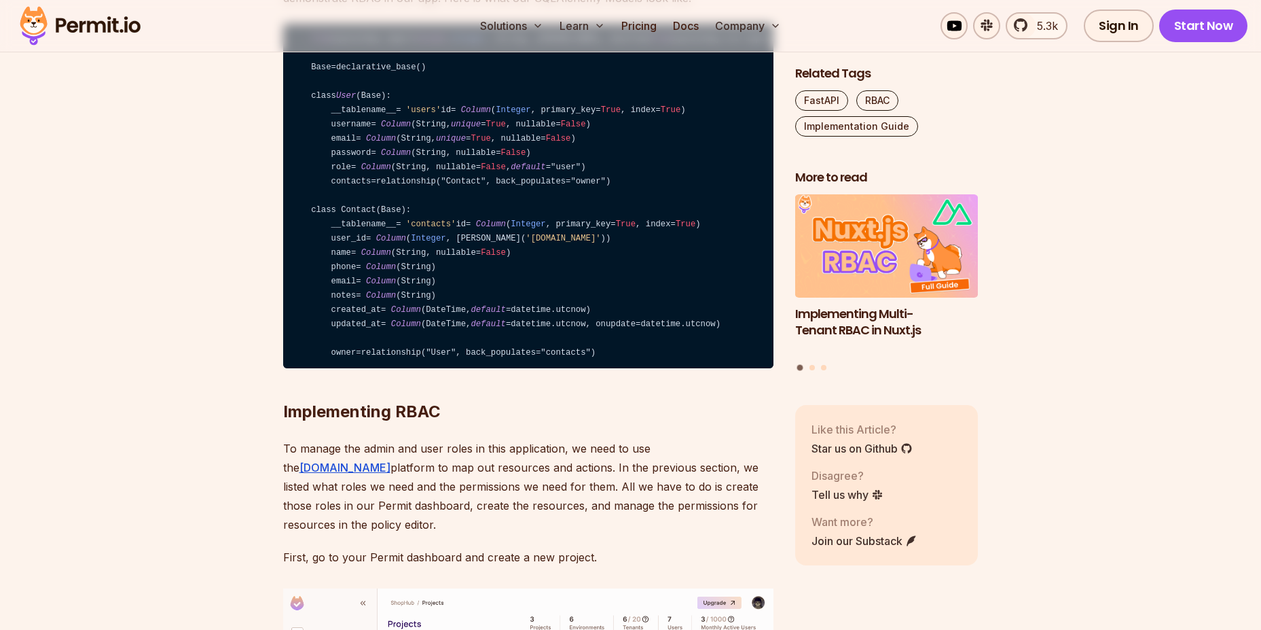
scroll to position [3423, 0]
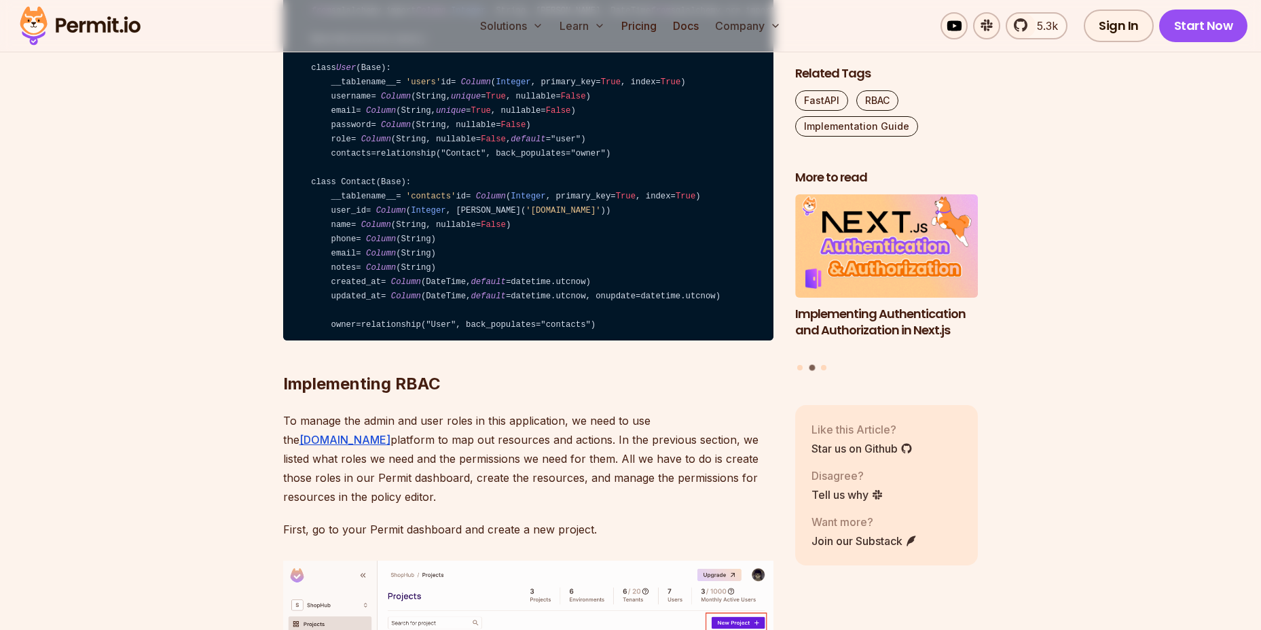
click at [422, 309] on code "from sqlalchemy import Column , Integer , String, ForeignKey, DateTime from sql…" at bounding box center [528, 168] width 490 height 345
click at [350, 329] on code "from sqlalchemy import Column , Integer , String, ForeignKey, DateTime from sql…" at bounding box center [528, 168] width 490 height 345
click at [403, 329] on code "from sqlalchemy import Column , Integer , String, ForeignKey, DateTime from sql…" at bounding box center [528, 168] width 490 height 345
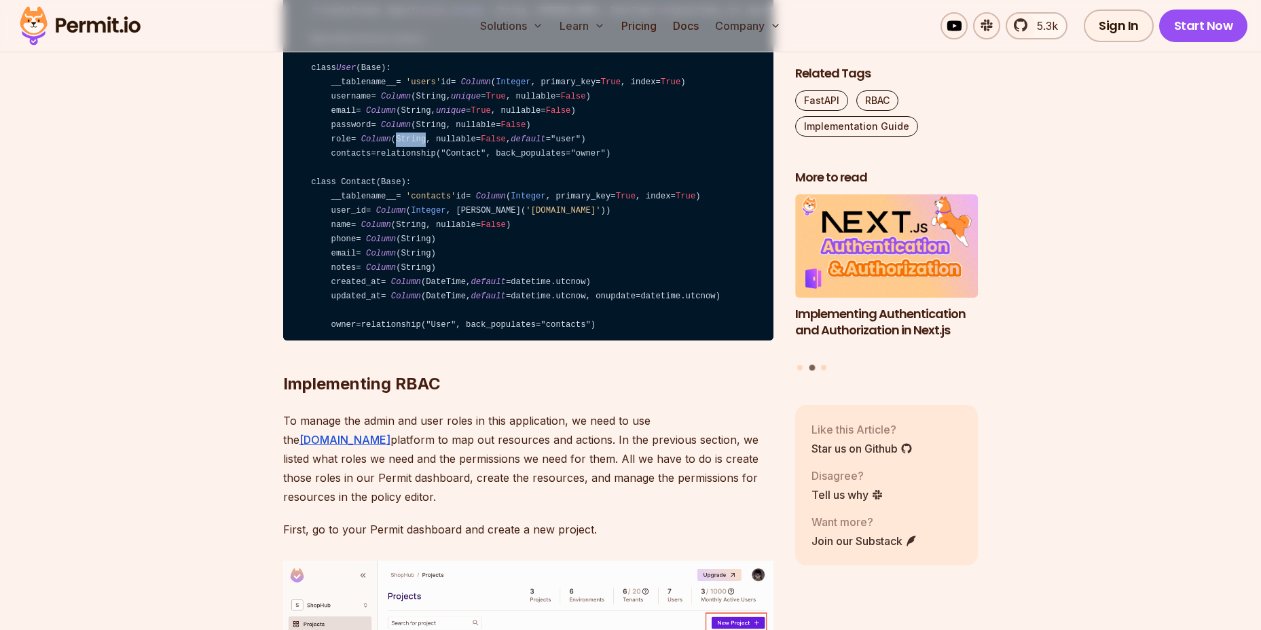
click at [403, 329] on code "from sqlalchemy import Column , Integer , String, ForeignKey, DateTime from sql…" at bounding box center [528, 168] width 490 height 345
click at [433, 341] on code "from sqlalchemy import Column , Integer , String, ForeignKey, DateTime from sql…" at bounding box center [528, 168] width 490 height 345
click at [416, 327] on code "from sqlalchemy import Column , Integer , String, ForeignKey, DateTime from sql…" at bounding box center [528, 168] width 490 height 345
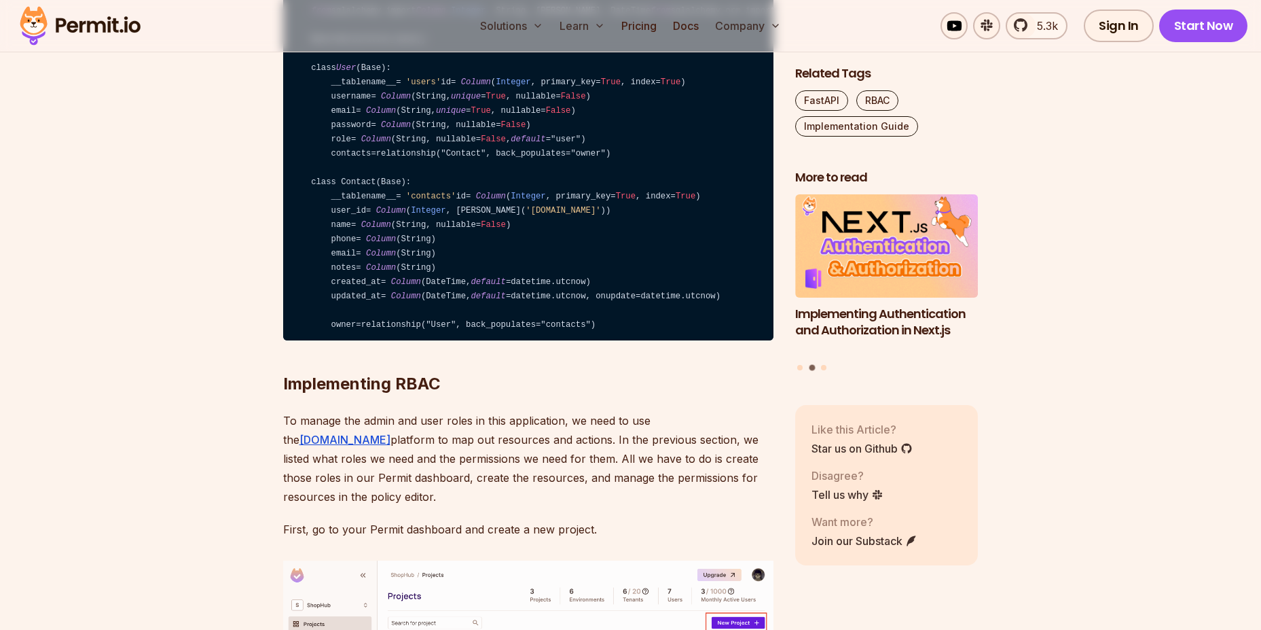
click at [482, 339] on code "from sqlalchemy import Column , Integer , String, ForeignKey, DateTime from sql…" at bounding box center [528, 168] width 490 height 345
click at [414, 334] on code "from sqlalchemy import Column , Integer , String, ForeignKey, DateTime from sql…" at bounding box center [528, 168] width 490 height 345
click at [329, 341] on code "from sqlalchemy import Column , Integer , String, ForeignKey, DateTime from sql…" at bounding box center [528, 168] width 490 height 345
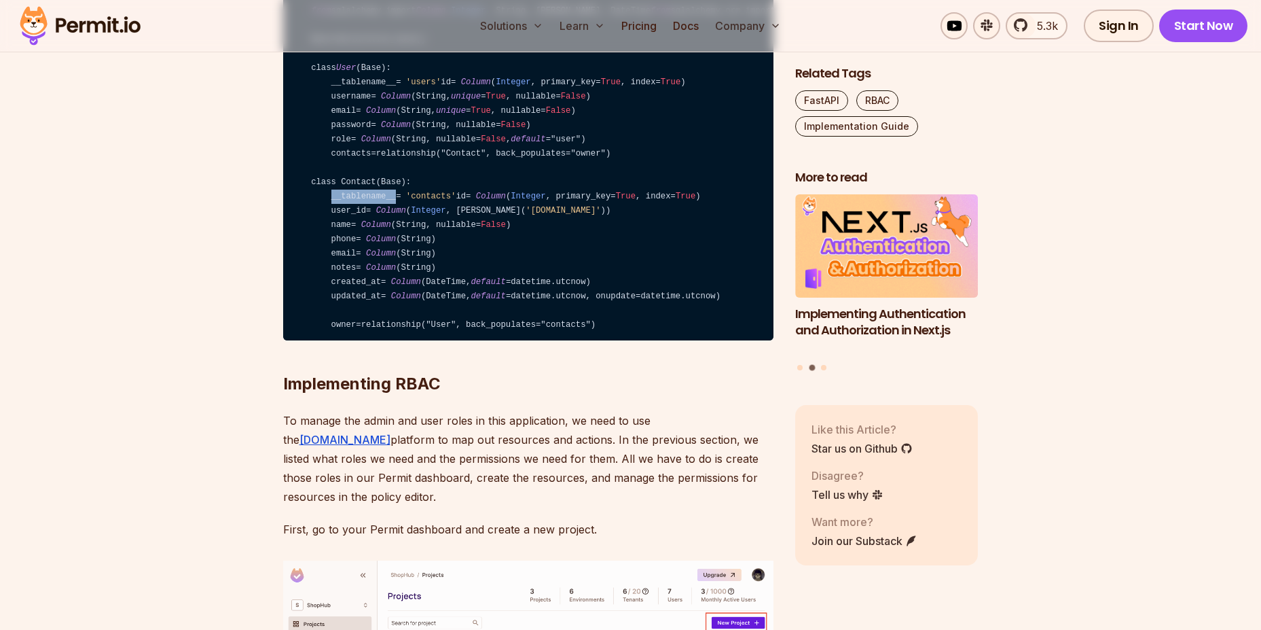
click at [329, 341] on code "from sqlalchemy import Column , Integer , String, ForeignKey, DateTime from sql…" at bounding box center [528, 168] width 490 height 345
click at [425, 341] on code "from sqlalchemy import Column , Integer , String, ForeignKey, DateTime from sql…" at bounding box center [528, 168] width 490 height 345
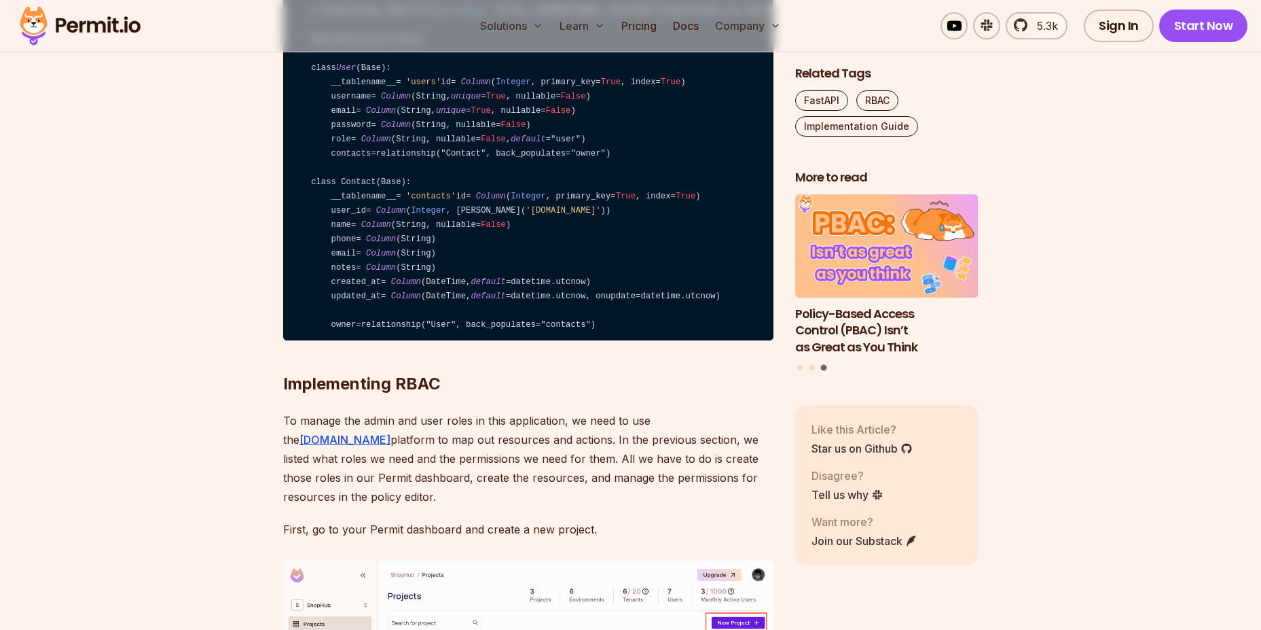
click at [415, 341] on code "from sqlalchemy import Column , Integer , String, ForeignKey, DateTime from sql…" at bounding box center [528, 168] width 490 height 345
click at [439, 341] on code "from sqlalchemy import Column , Integer , String, ForeignKey, DateTime from sql…" at bounding box center [528, 168] width 490 height 345
click at [524, 341] on code "from sqlalchemy import Column , Integer , String, ForeignKey, DateTime from sql…" at bounding box center [528, 168] width 490 height 345
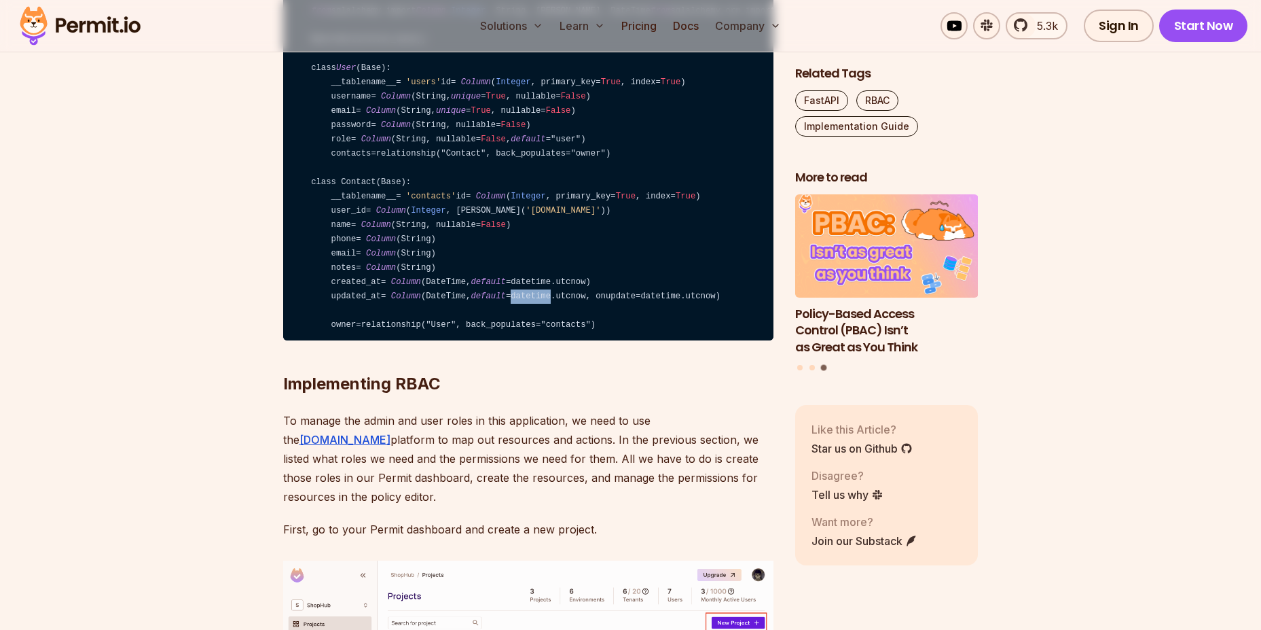
click at [524, 341] on code "from sqlalchemy import Column , Integer , String, ForeignKey, DateTime from sql…" at bounding box center [528, 168] width 490 height 345
click at [466, 341] on code "from sqlalchemy import Column , Integer , String, ForeignKey, DateTime from sql…" at bounding box center [528, 168] width 490 height 345
click at [581, 341] on code "from sqlalchemy import Column , Integer , String, ForeignKey, DateTime from sql…" at bounding box center [528, 168] width 490 height 345
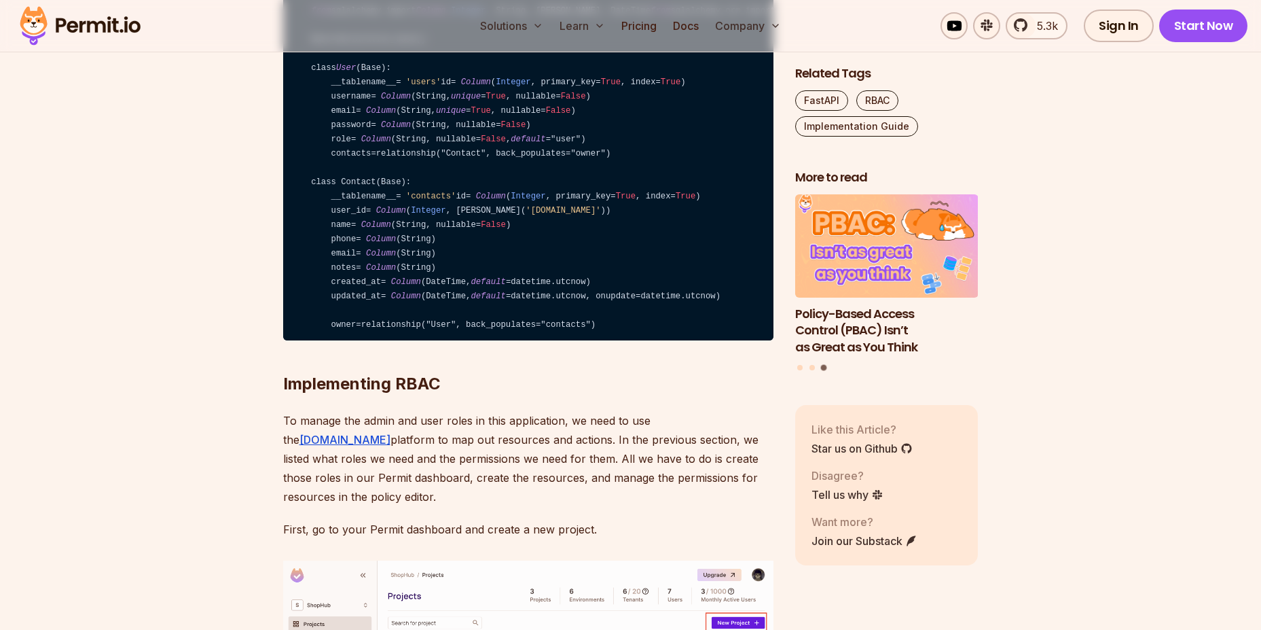
click at [486, 341] on code "from sqlalchemy import Column , Integer , String, ForeignKey, DateTime from sql…" at bounding box center [528, 168] width 490 height 345
click at [399, 341] on code "from sqlalchemy import Column , Integer , String, ForeignKey, DateTime from sql…" at bounding box center [528, 168] width 490 height 345
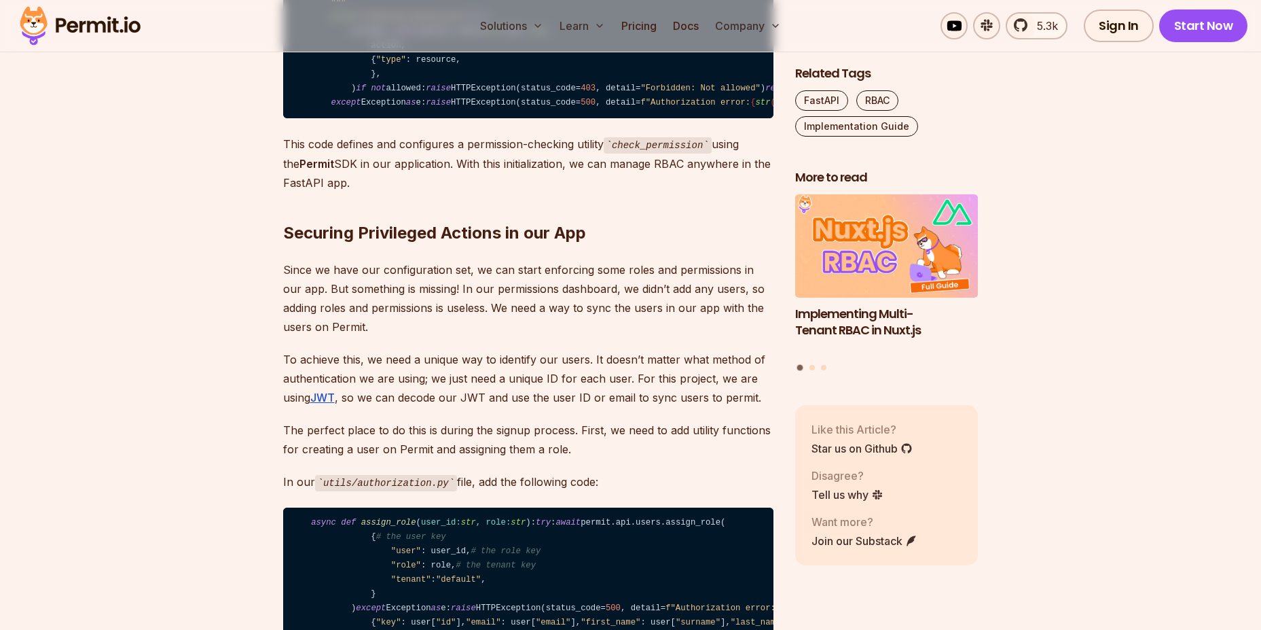
scroll to position [6969, 0]
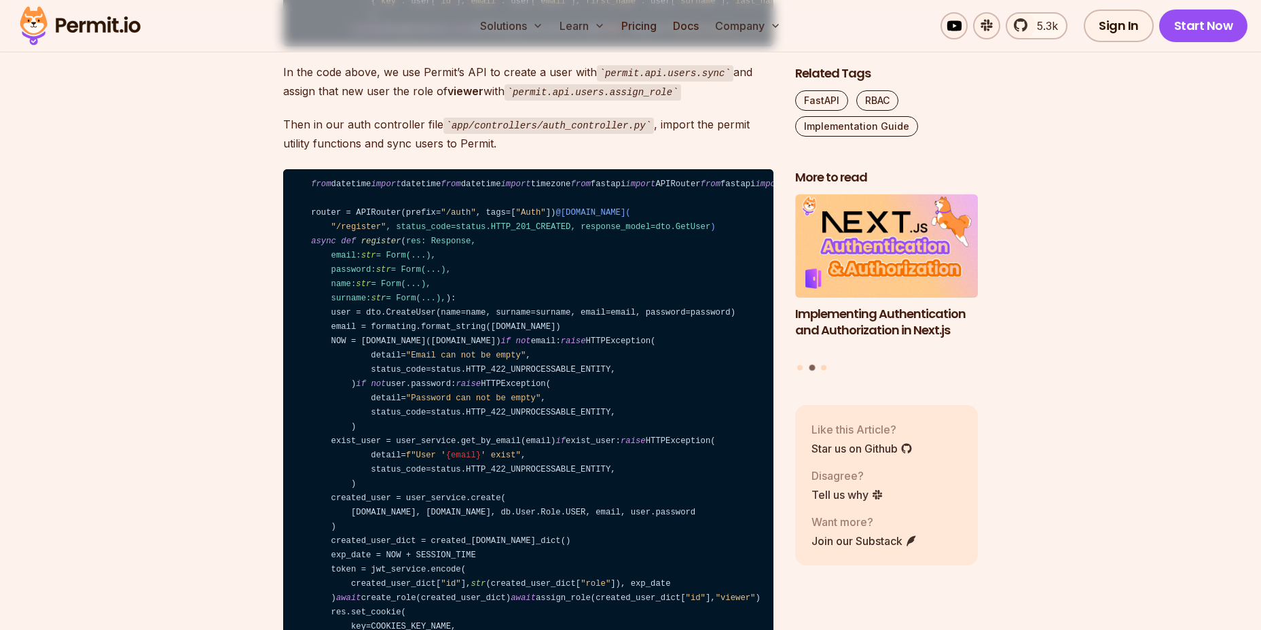
scroll to position [7581, 0]
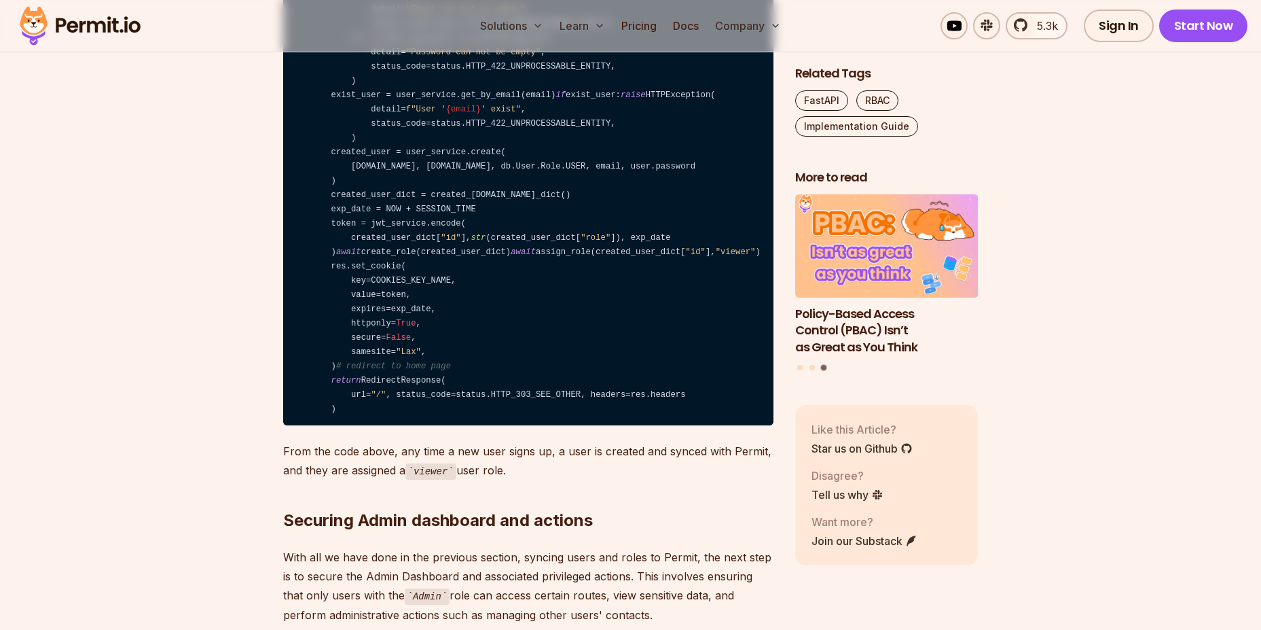
scroll to position [7825, 0]
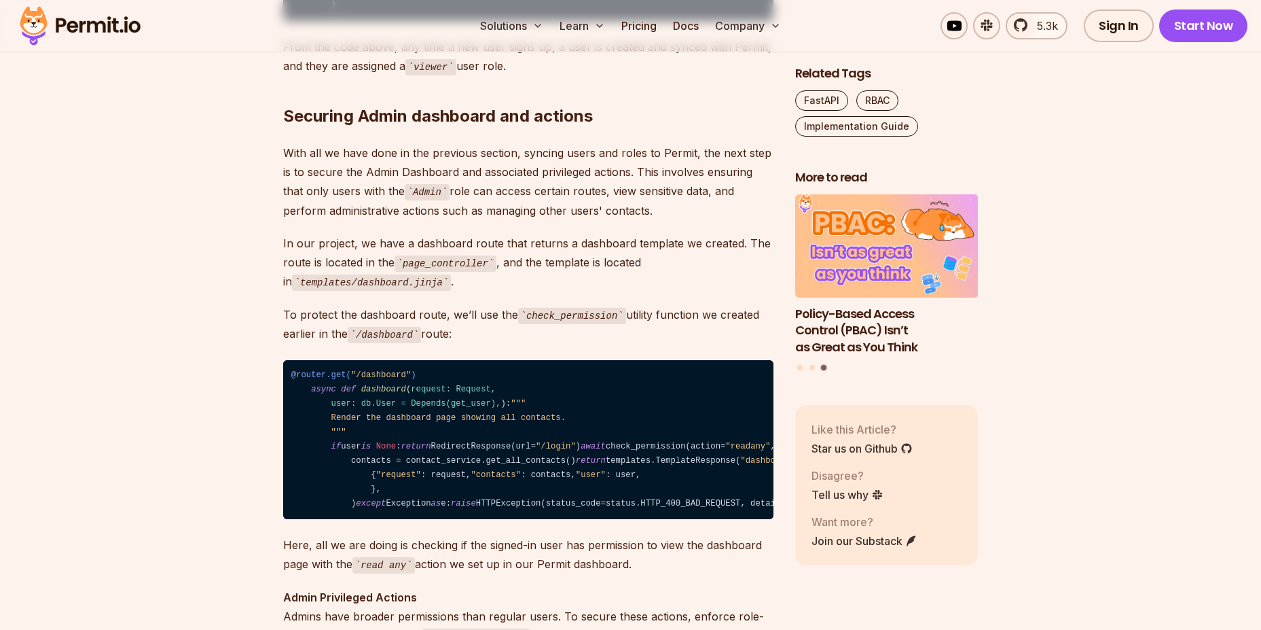
scroll to position [8436, 0]
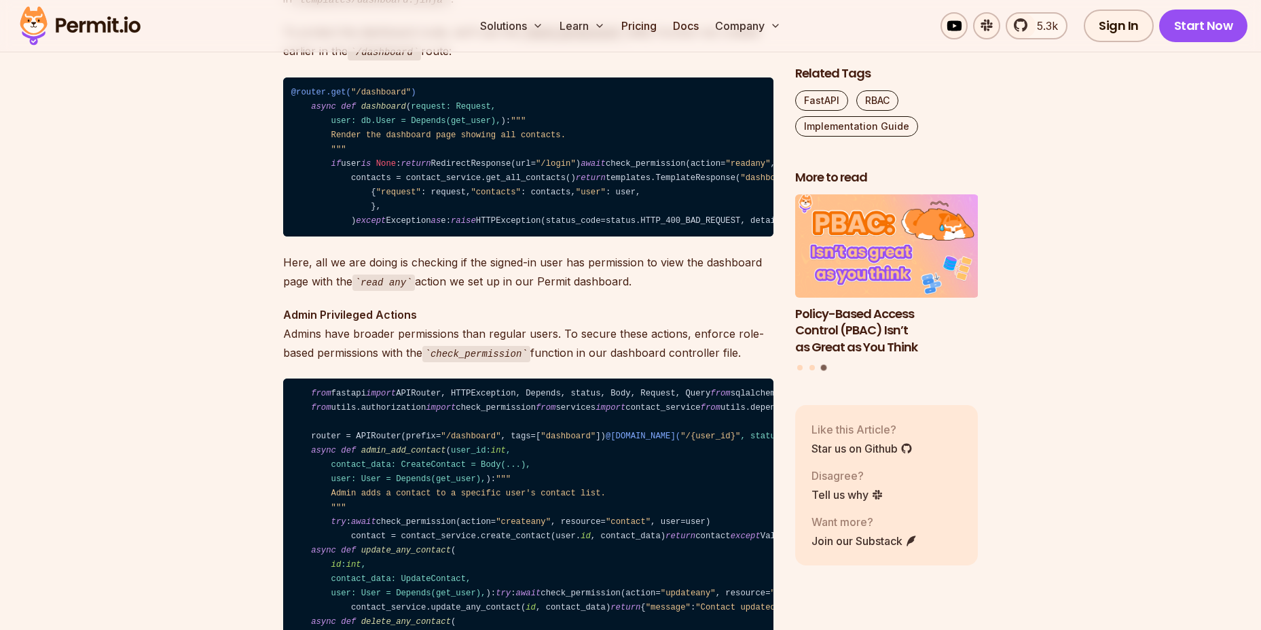
scroll to position [8559, 0]
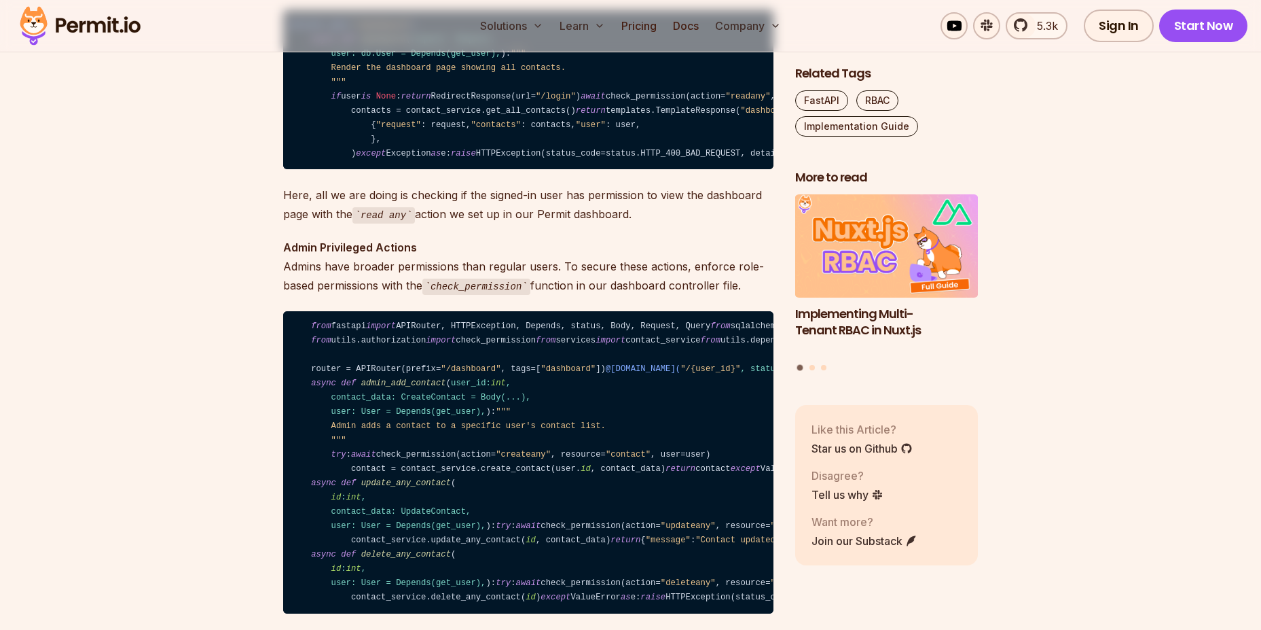
scroll to position [8681, 0]
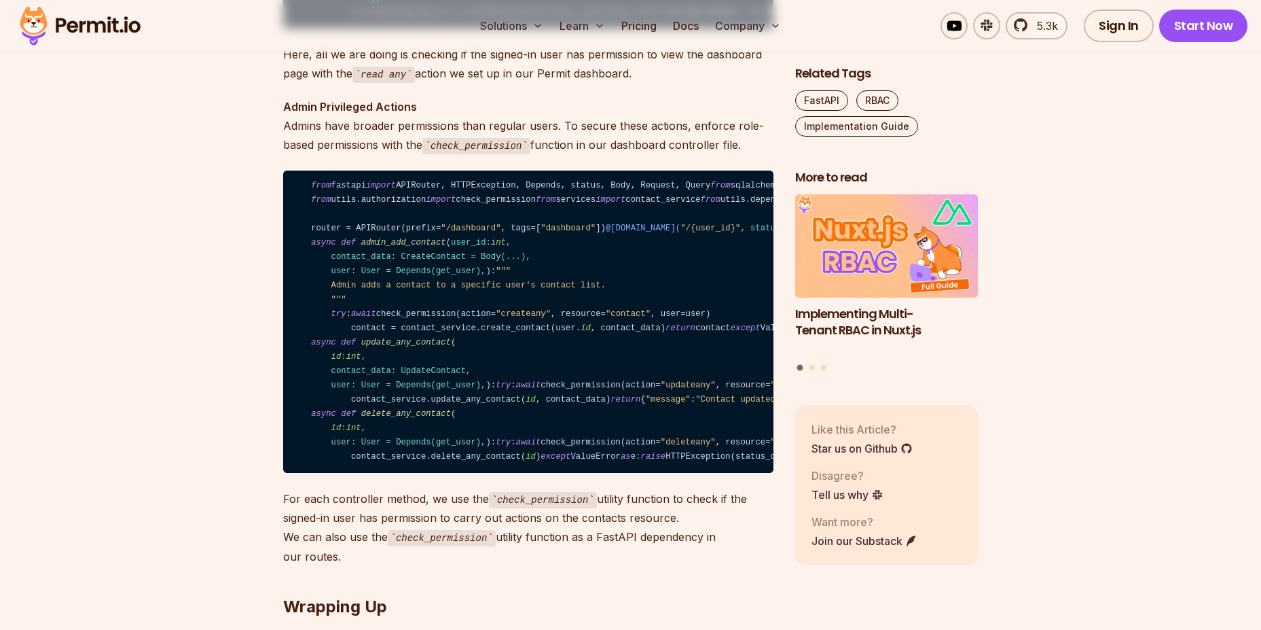
scroll to position [8803, 0]
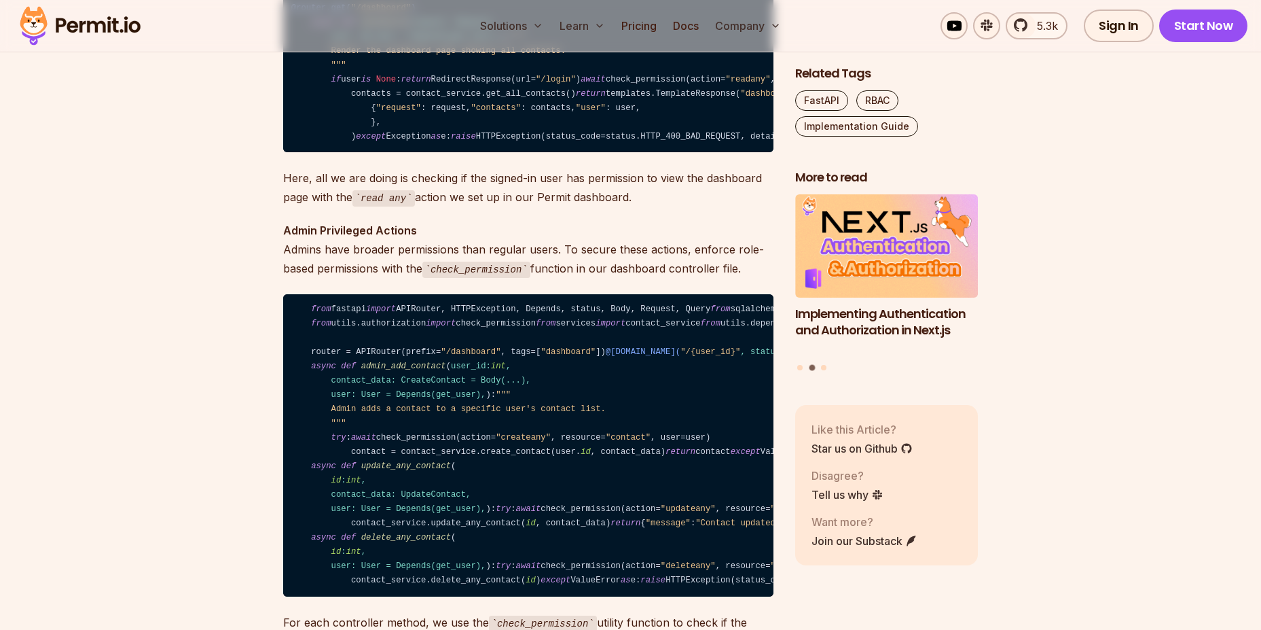
scroll to position [8681, 0]
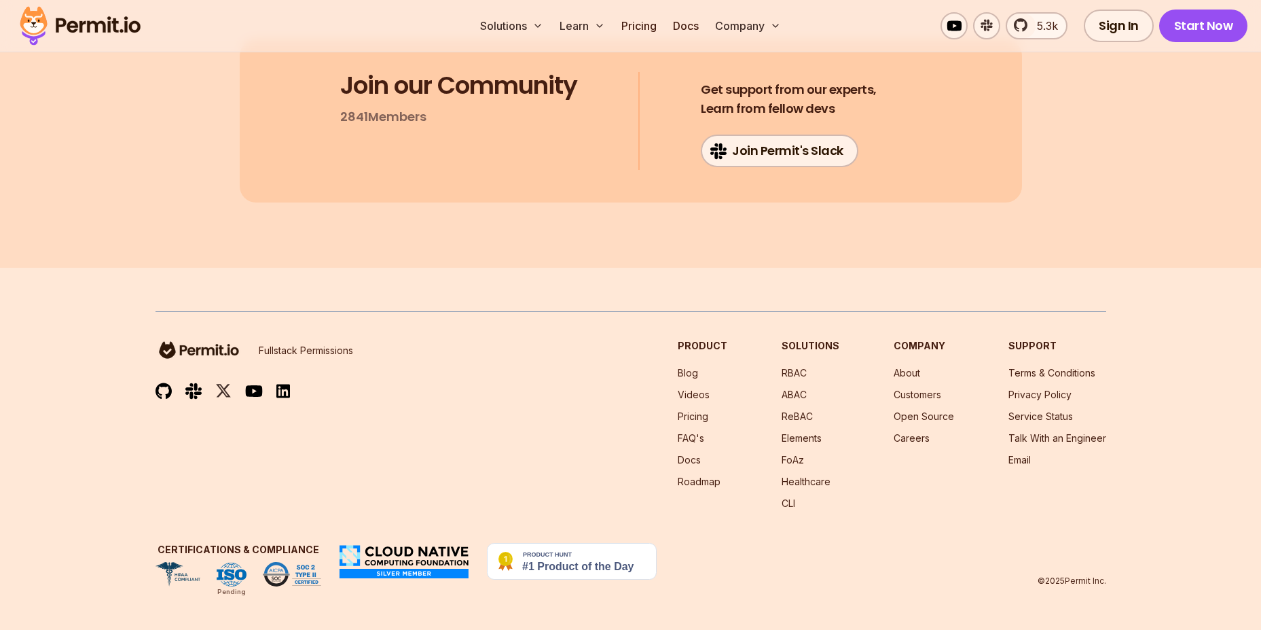
scroll to position [11070, 0]
